Goal: Navigation & Orientation: Find specific page/section

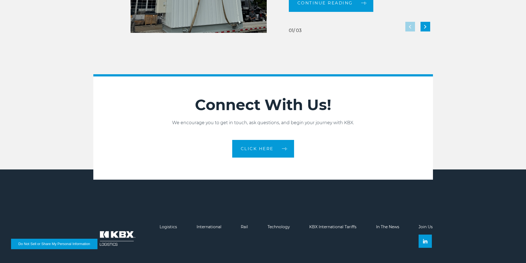
scroll to position [1230, 0]
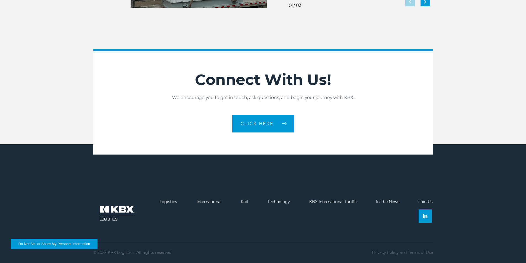
click at [430, 204] on link "Join Us" at bounding box center [426, 202] width 14 height 5
click at [432, 201] on link "Join Us" at bounding box center [426, 202] width 14 height 5
click at [427, 216] on img at bounding box center [425, 216] width 4 height 4
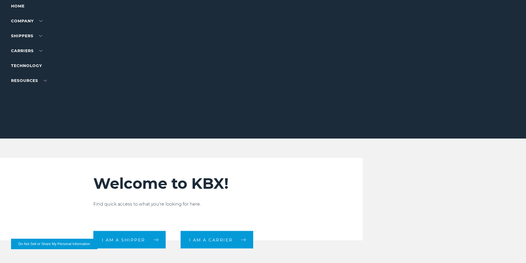
scroll to position [0, 0]
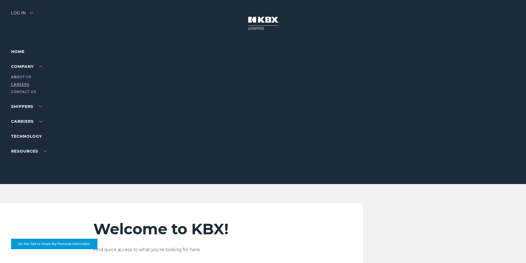
click at [25, 85] on link "Careers" at bounding box center [20, 84] width 18 height 4
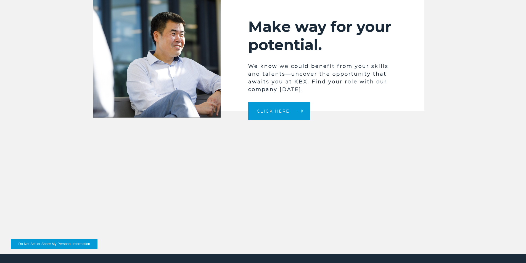
scroll to position [1451, 0]
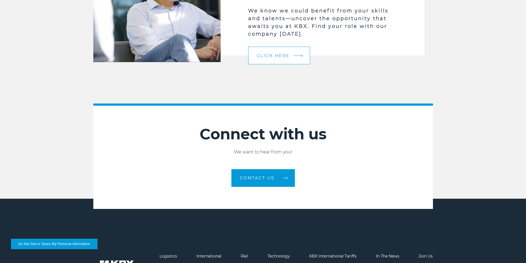
click at [274, 58] on span "Click here" at bounding box center [273, 56] width 33 height 4
